Goal: Transaction & Acquisition: Purchase product/service

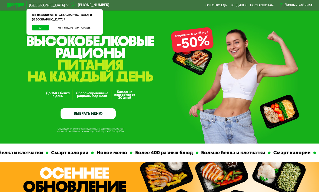
click at [100, 113] on link "ВЫБРАТЬ МЕНЮ" at bounding box center [87, 114] width 55 height 11
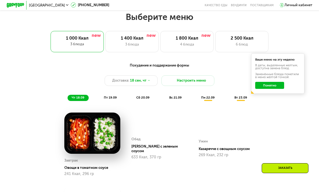
scroll to position [313, 0]
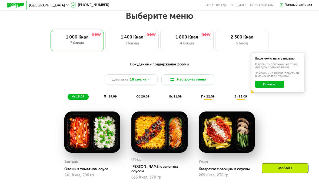
click at [133, 35] on div "1 400 Ккал" at bounding box center [132, 37] width 44 height 5
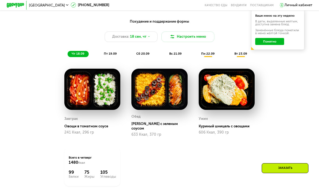
scroll to position [356, 0]
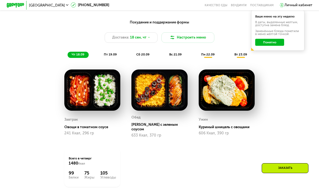
click at [188, 38] on button "Настроить меню" at bounding box center [187, 37] width 53 height 11
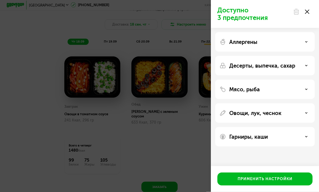
scroll to position [368, 0]
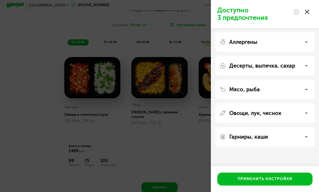
click at [298, 41] on div "Аллергены" at bounding box center [264, 42] width 91 height 6
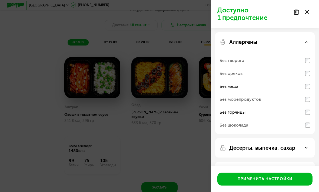
click at [306, 147] on icon at bounding box center [305, 148] width 3 height 3
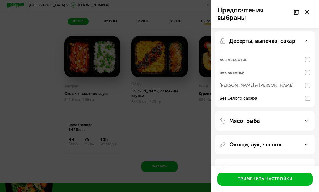
scroll to position [389, 0]
click at [307, 120] on icon at bounding box center [305, 121] width 3 height 3
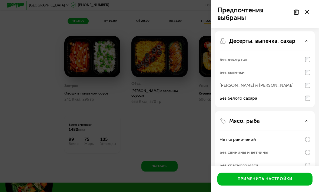
click at [306, 118] on div "Мясо, рыба" at bounding box center [264, 121] width 91 height 6
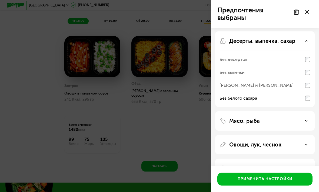
click at [309, 119] on div "Мясо, рыба" at bounding box center [264, 121] width 91 height 6
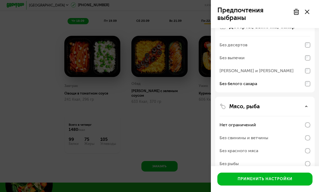
scroll to position [123, 0]
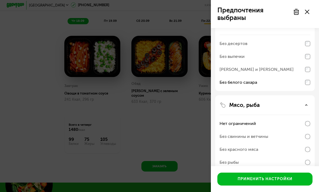
click at [302, 135] on div "Без свинины и ветчины" at bounding box center [264, 136] width 91 height 13
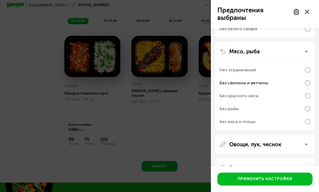
scroll to position [177, 0]
click at [284, 182] on div "Применить настройки" at bounding box center [264, 179] width 55 height 5
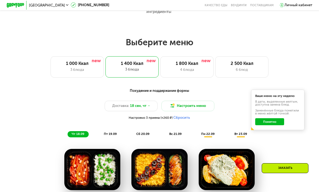
scroll to position [286, 0]
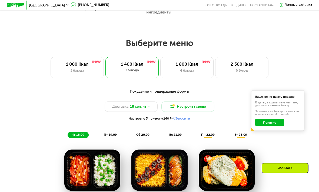
click at [97, 127] on div "Похудение и поддержание формы Доставка: [DATE] Настроить меню Настроено 3 прием…" at bounding box center [159, 113] width 262 height 49
click at [77, 68] on div "3 блюда" at bounding box center [77, 70] width 44 height 5
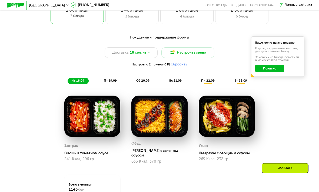
scroll to position [341, 0]
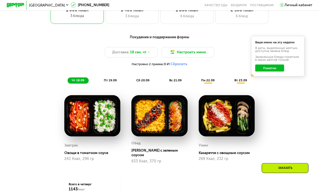
click at [268, 70] on button "Понятно" at bounding box center [269, 68] width 29 height 7
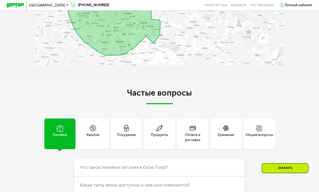
scroll to position [1170, 0]
click at [123, 133] on div "Похудение" at bounding box center [126, 138] width 19 height 11
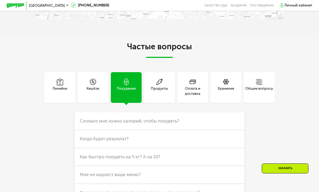
click at [92, 119] on span "Сколько мне нужно калорий, чтобы похудеть?" at bounding box center [129, 121] width 99 height 5
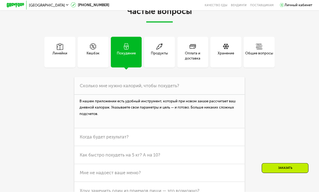
click at [167, 148] on h3 "Как быстро похудеть на 5 кг? А на 10?" at bounding box center [159, 156] width 170 height 18
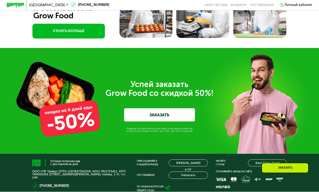
click at [184, 109] on link "ЗАКАЗАТЬ" at bounding box center [159, 115] width 71 height 13
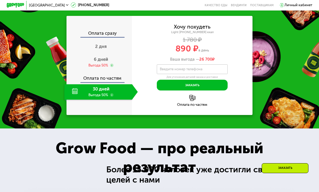
scroll to position [567, 0]
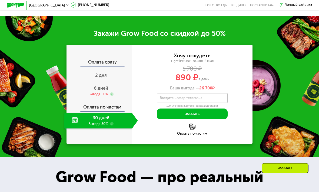
click at [194, 124] on img at bounding box center [192, 127] width 6 height 6
click at [212, 109] on button "Заказать" at bounding box center [192, 114] width 71 height 11
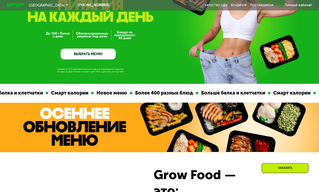
scroll to position [0, 0]
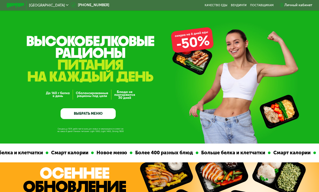
click at [299, 6] on div "Личный кабинет" at bounding box center [298, 4] width 28 height 5
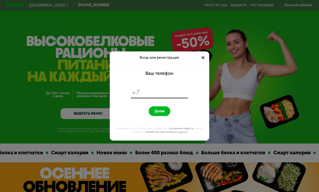
click at [287, 5] on div "Вход или регистрация Ваш телефон +7 Далее Нажимая кнопку "Далее", Вы соглашаете…" at bounding box center [159, 96] width 319 height 192
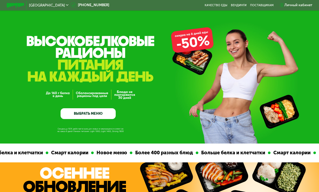
click at [285, 4] on div "Личный кабинет" at bounding box center [298, 4] width 28 height 5
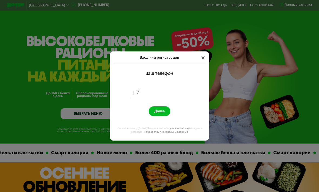
click at [204, 56] on div at bounding box center [202, 57] width 5 height 5
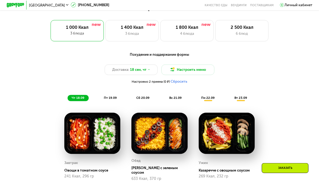
scroll to position [323, 0]
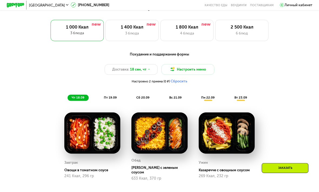
click at [116, 95] on div "пт 19.09" at bounding box center [110, 98] width 21 height 6
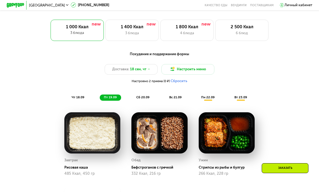
click at [130, 30] on div "1 400 Ккал 3 блюда" at bounding box center [131, 30] width 53 height 21
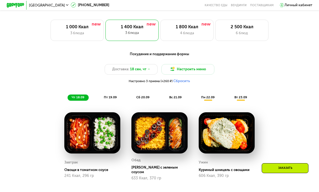
click at [110, 99] on div "пт 19.09" at bounding box center [110, 98] width 21 height 6
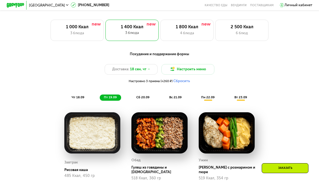
click at [138, 96] on span "сб 20.09" at bounding box center [142, 98] width 13 height 4
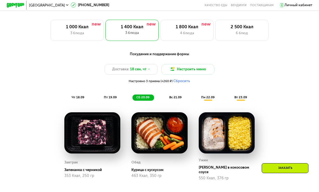
click at [172, 96] on span "вс 21.09" at bounding box center [175, 98] width 12 height 4
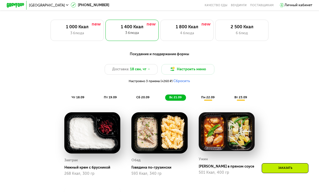
click at [208, 97] on span "пн 22.09" at bounding box center [207, 98] width 13 height 4
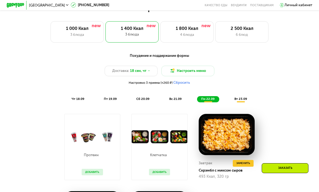
scroll to position [323, 0]
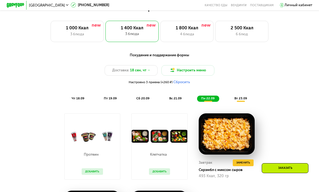
click at [238, 96] on div "вт 23.09" at bounding box center [240, 99] width 21 height 6
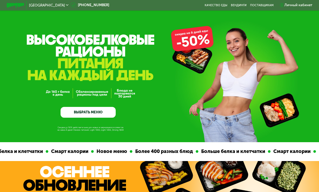
scroll to position [0, 0]
